Goal: Information Seeking & Learning: Find specific fact

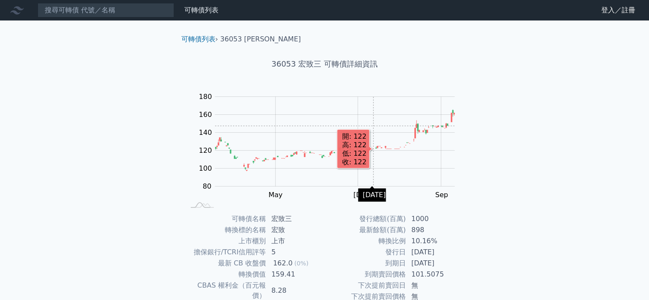
scroll to position [95, 0]
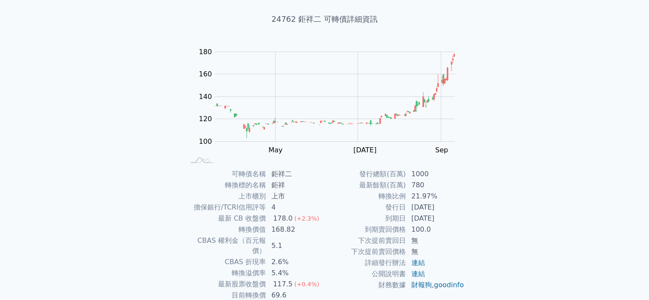
scroll to position [95, 0]
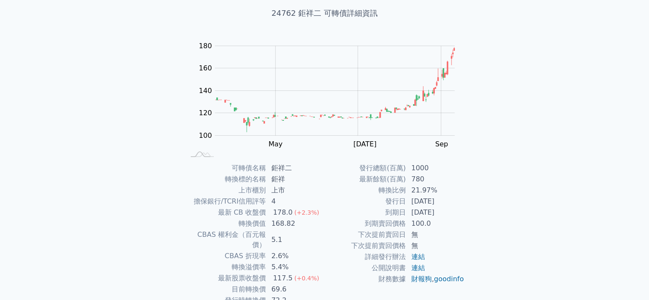
scroll to position [95, 0]
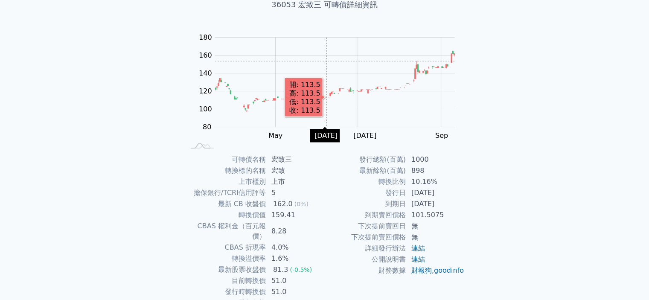
scroll to position [95, 0]
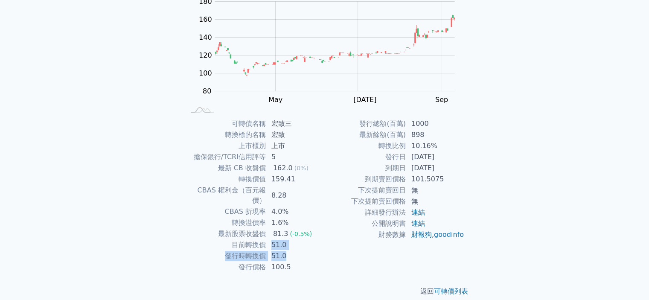
drag, startPoint x: 272, startPoint y: 235, endPoint x: 292, endPoint y: 249, distance: 25.2
click at [292, 249] on tbody "可轉債名稱 宏致三 轉換標的名稱 宏致 上市櫃別 上市 擔保銀行/TCRI信用評等 5 最新 CB 收盤價 162.0 (0%) 轉換價值 159.41 CB…" at bounding box center [255, 195] width 140 height 155
click at [301, 262] on td "100.5" at bounding box center [295, 267] width 58 height 11
